Goal: Task Accomplishment & Management: Use online tool/utility

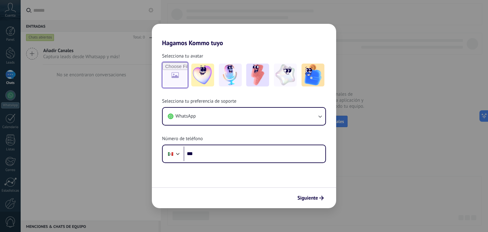
click at [182, 78] on input "file" at bounding box center [175, 75] width 25 height 25
click at [179, 78] on input "file" at bounding box center [175, 75] width 25 height 25
click at [168, 76] on input "file" at bounding box center [175, 75] width 25 height 25
type input "**********"
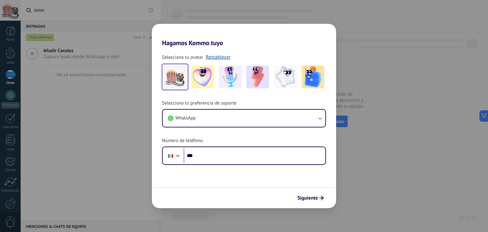
click at [182, 80] on img at bounding box center [174, 76] width 23 height 23
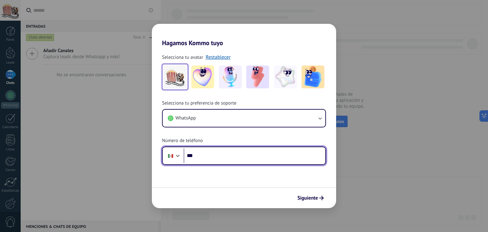
click at [222, 152] on input "***" at bounding box center [254, 155] width 142 height 15
type input "**********"
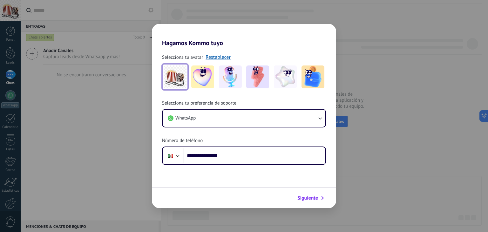
click at [308, 198] on span "Siguiente" at bounding box center [307, 198] width 21 height 4
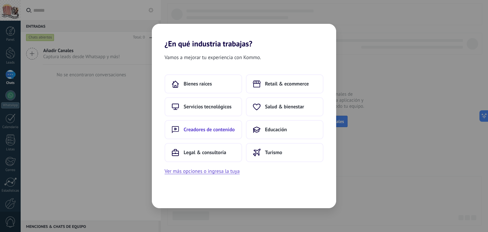
click at [192, 137] on button "Creadores de contenido" at bounding box center [202, 129] width 77 height 19
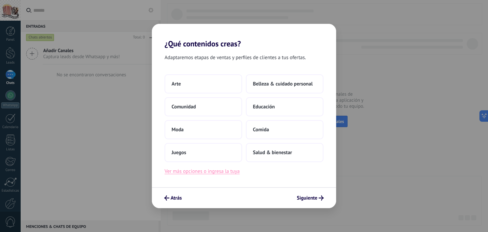
click at [204, 172] on button "Ver más opciones o ingresa la tuya" at bounding box center [201, 171] width 75 height 8
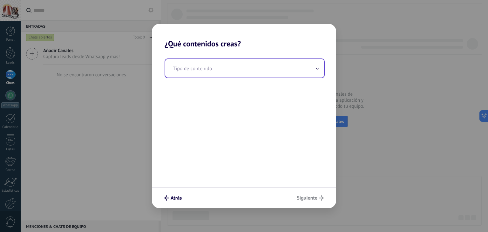
click at [216, 69] on input "text" at bounding box center [244, 68] width 159 height 18
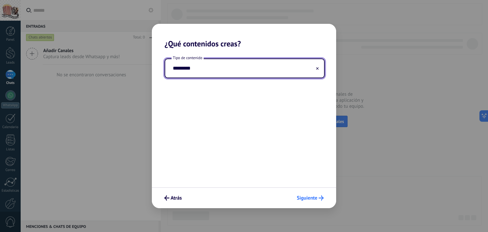
type input "*********"
click at [310, 201] on button "Siguiente" at bounding box center [310, 197] width 33 height 11
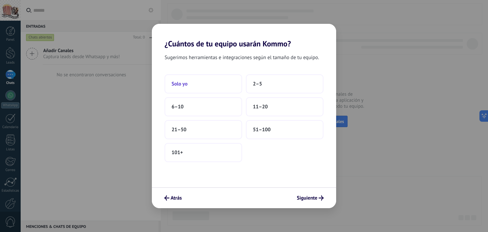
click at [210, 83] on button "Solo yo" at bounding box center [202, 83] width 77 height 19
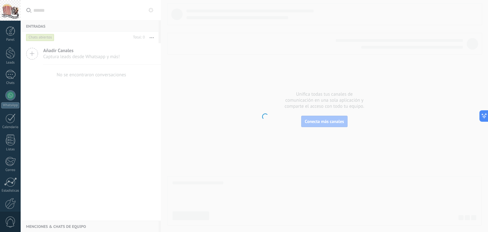
scroll to position [32, 0]
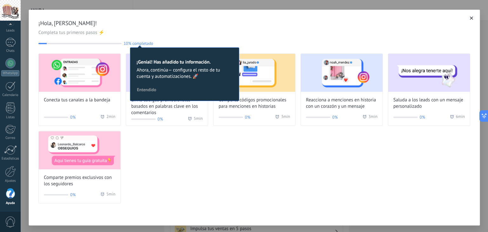
click at [177, 147] on div "Conecta tus canales a la bandeja 0% 2 min Envía códigos promocionales basados e…" at bounding box center [253, 128] width 431 height 150
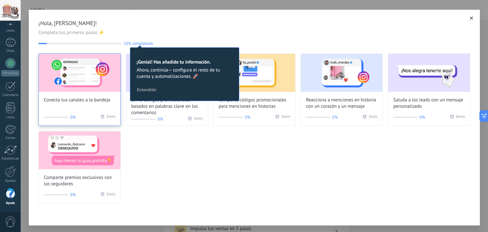
click at [102, 92] on div "Conecta tus canales a la bandeja" at bounding box center [80, 79] width 82 height 50
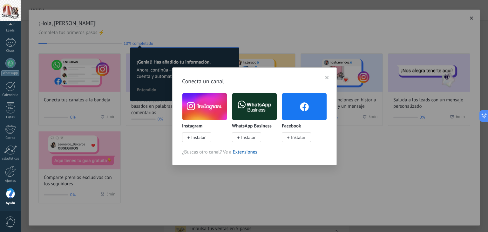
click at [243, 136] on span "Instalar" at bounding box center [248, 137] width 14 height 6
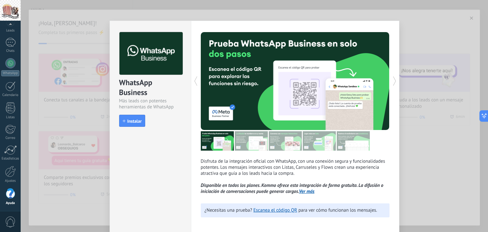
scroll to position [22, 0]
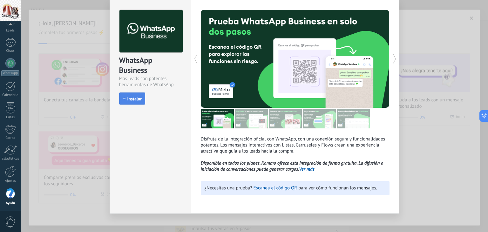
click at [133, 96] on span "Instalar" at bounding box center [134, 98] width 14 height 4
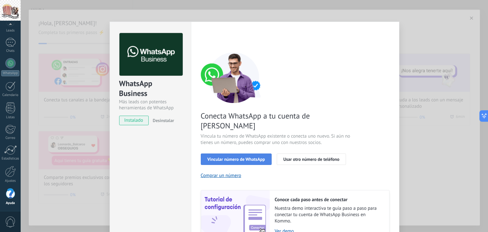
click at [236, 153] on button "Vincular número de WhatsApp" at bounding box center [236, 158] width 71 height 11
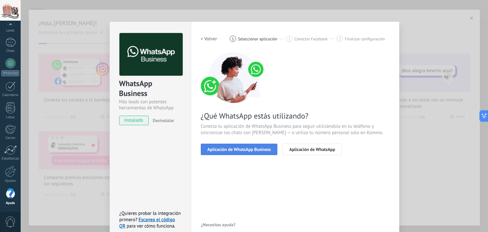
click at [248, 146] on button "Aplicación de WhatsApp Business" at bounding box center [239, 148] width 77 height 11
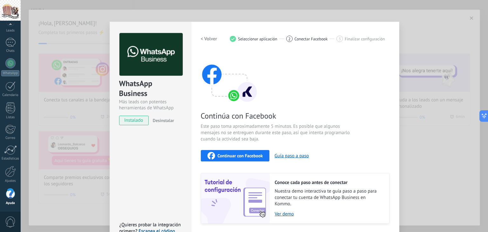
scroll to position [20, 0]
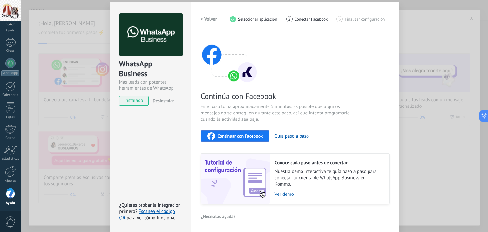
click at [252, 134] on span "Continuar con Facebook" at bounding box center [239, 136] width 45 height 4
click at [201, 19] on h2 "< Volver" at bounding box center [209, 19] width 17 height 6
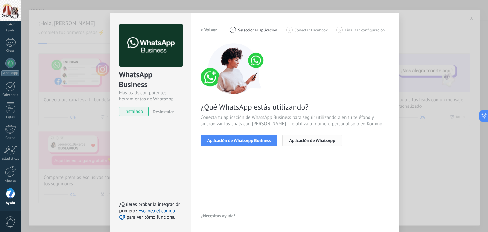
click at [317, 143] on span "Aplicación de WhatsApp" at bounding box center [312, 140] width 46 height 4
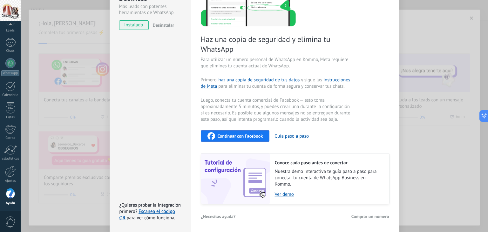
scroll to position [0, 0]
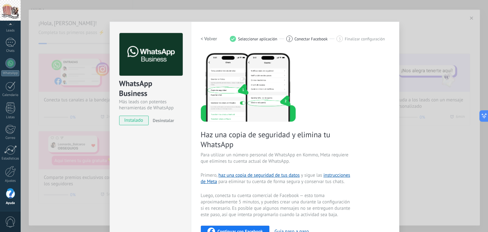
click at [209, 37] on h2 "< Volver" at bounding box center [209, 39] width 17 height 6
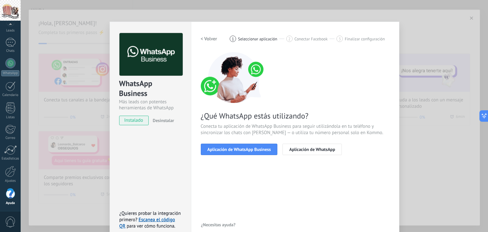
click at [208, 38] on h2 "< Volver" at bounding box center [209, 39] width 17 height 6
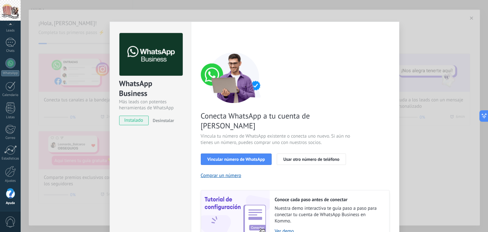
click at [413, 25] on div "WhatsApp Business Más leads con potentes herramientas de WhatsApp instalado Des…" at bounding box center [254, 116] width 467 height 232
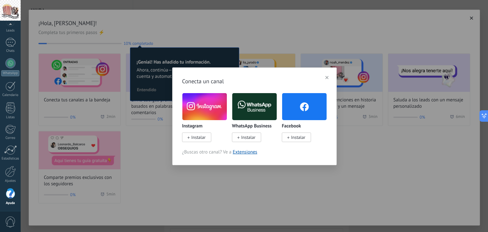
click at [327, 78] on icon "button" at bounding box center [326, 77] width 3 height 3
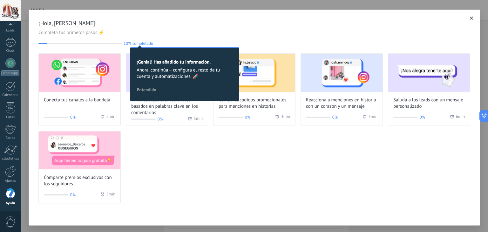
click at [253, 21] on span "¡Hola, [PERSON_NAME]!" at bounding box center [253, 23] width 431 height 8
